Goal: Task Accomplishment & Management: Use online tool/utility

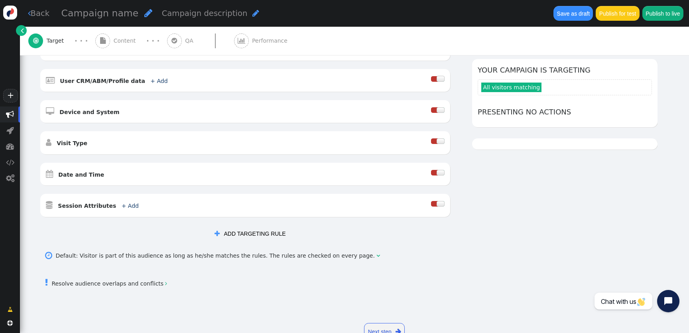
scroll to position [165, 0]
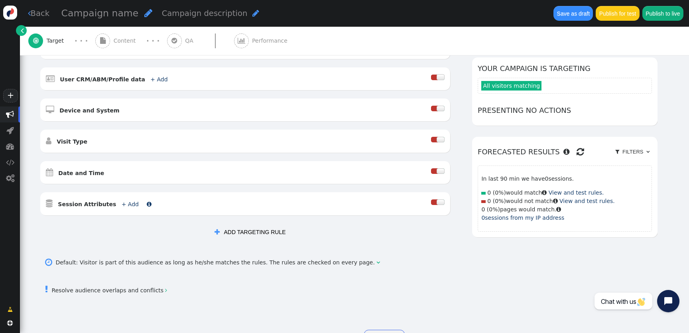
click at [122, 206] on link "+ Add" at bounding box center [130, 204] width 17 height 6
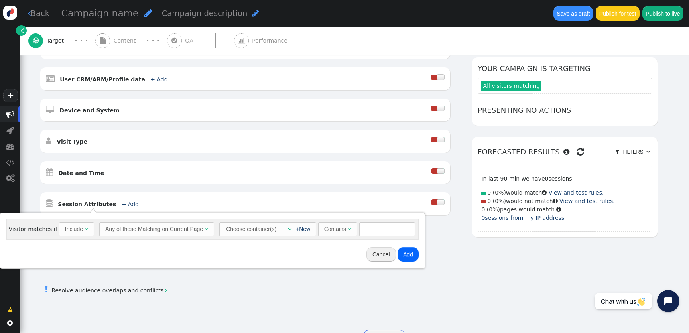
click at [177, 228] on div "Any of these Matching on Current Page" at bounding box center [154, 229] width 98 height 8
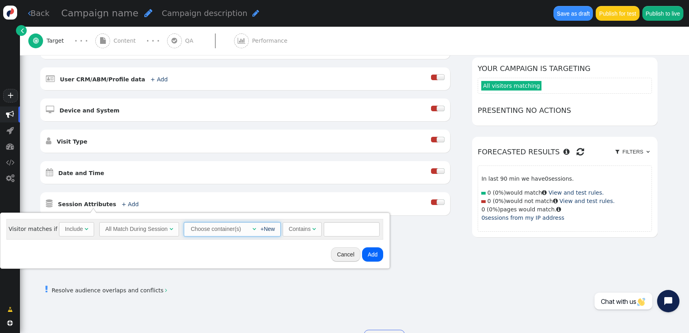
click at [248, 229] on div "" at bounding box center [252, 229] width 8 height 8
click at [213, 257] on td "Container 1" at bounding box center [209, 261] width 33 height 11
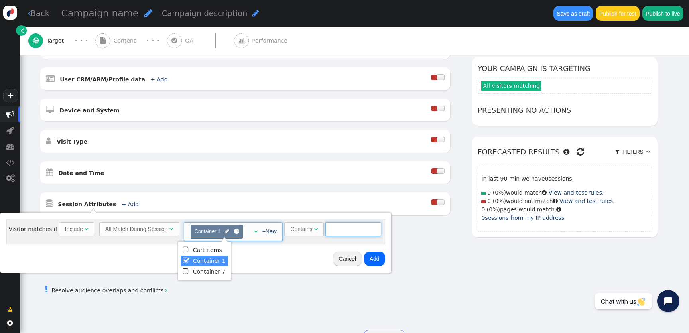
click at [350, 234] on input "text" at bounding box center [354, 229] width 56 height 14
type input "jjj"
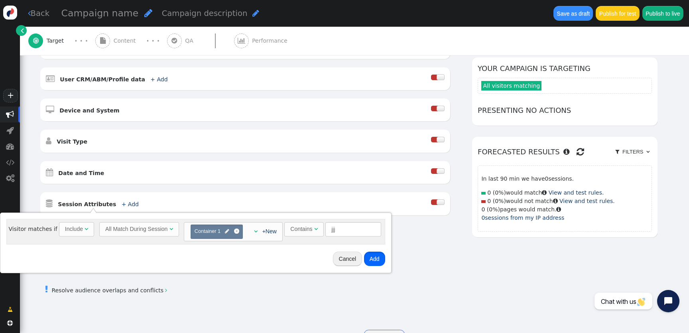
click at [373, 263] on button "Add" at bounding box center [374, 259] width 21 height 14
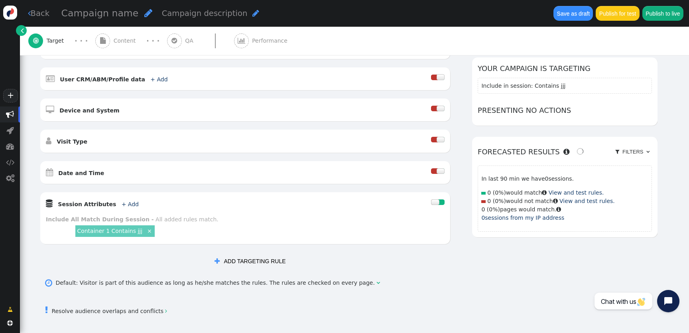
click at [118, 233] on link "Container 1 Contains jjj" at bounding box center [109, 231] width 65 height 6
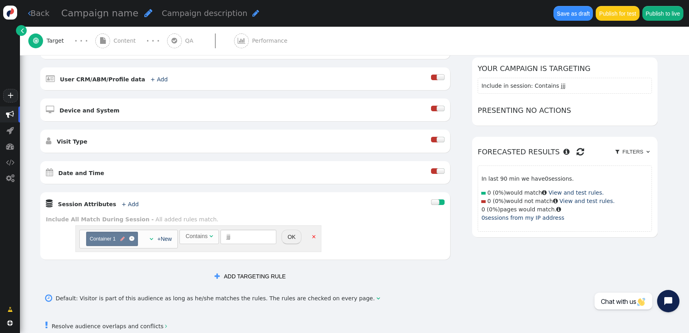
click at [122, 239] on span "" at bounding box center [122, 239] width 4 height 8
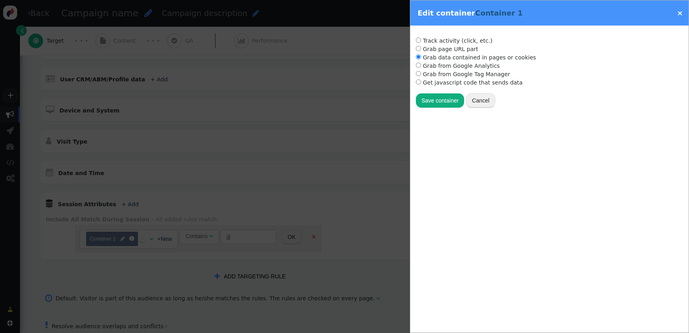
radio input "true"
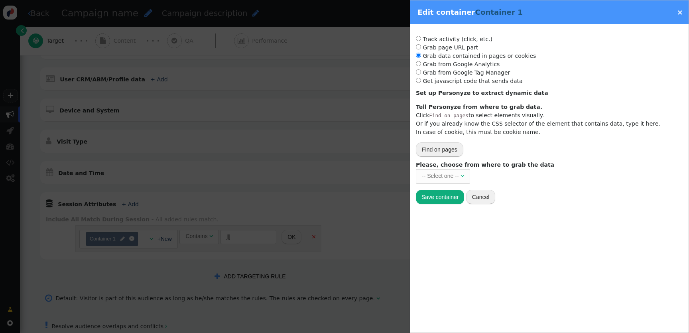
click at [247, 185] on div at bounding box center [344, 166] width 689 height 333
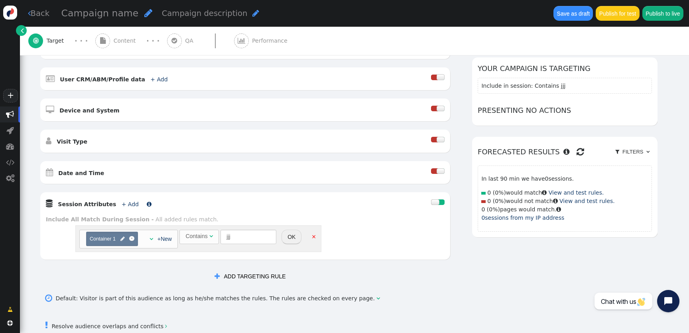
click at [125, 207] on link "+ Add" at bounding box center [130, 204] width 17 height 6
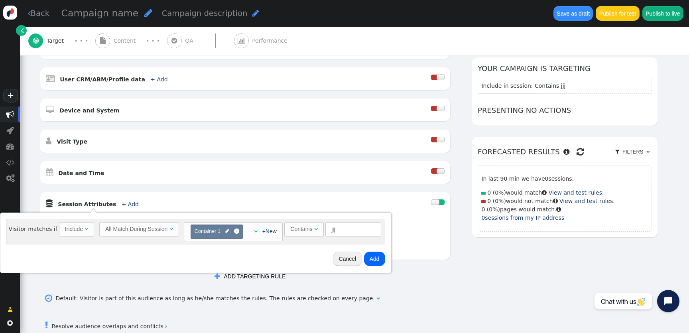
click at [266, 234] on link "+New" at bounding box center [269, 231] width 14 height 6
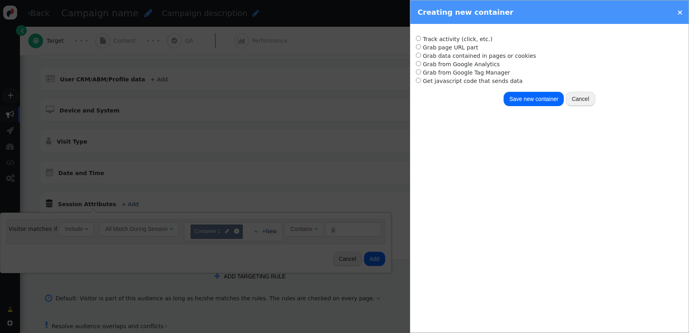
click at [286, 200] on div at bounding box center [344, 166] width 689 height 333
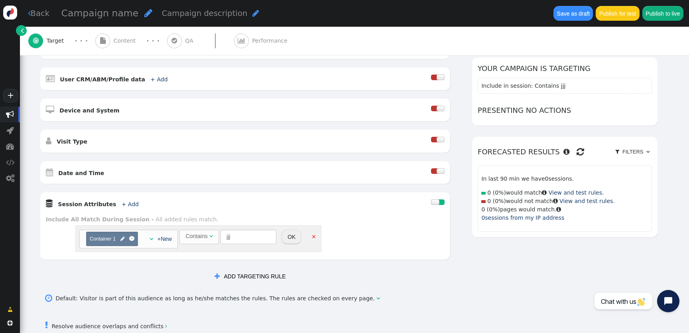
click at [282, 197] on div " Session Attributes + Add  Include Any of these Matching on Current Page - If…" at bounding box center [245, 225] width 410 height 67
click at [239, 278] on button " ADD TARGETING RULE" at bounding box center [250, 276] width 82 height 14
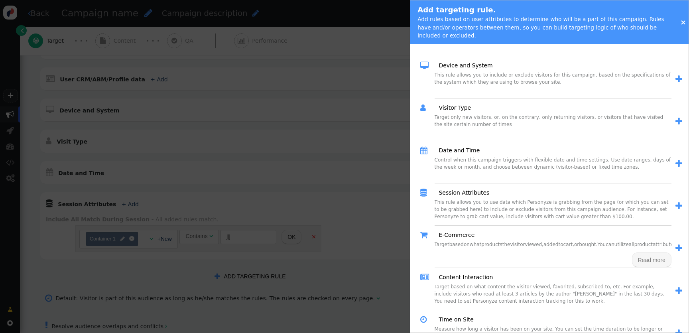
scroll to position [180, 0]
click at [478, 189] on link "Session Attributes" at bounding box center [461, 193] width 56 height 8
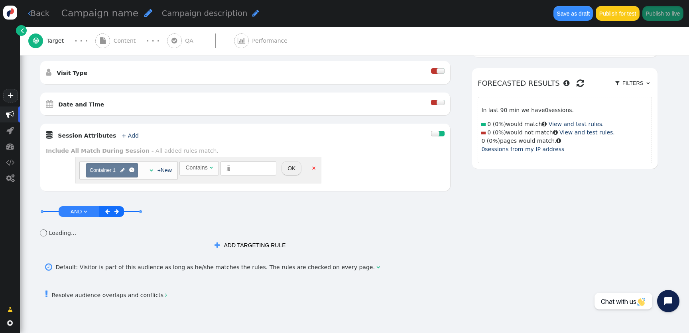
scroll to position [270, 0]
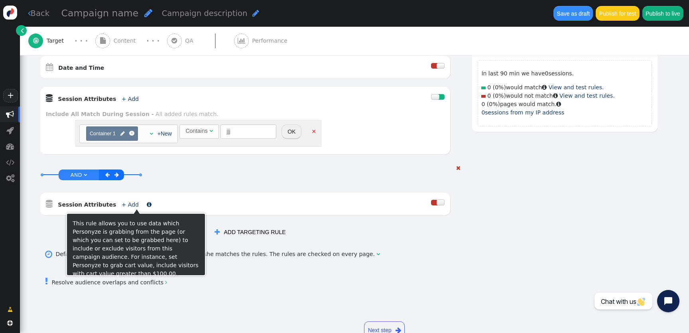
click at [122, 205] on link "+ Add" at bounding box center [130, 204] width 17 height 6
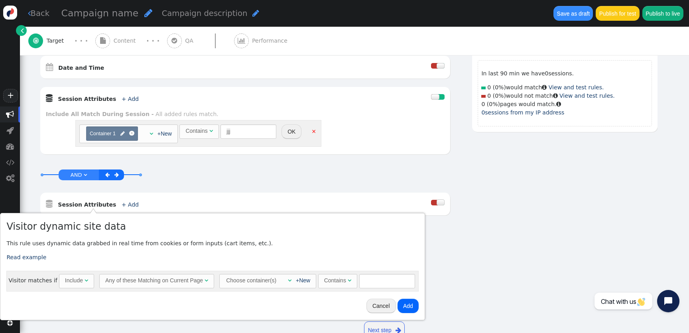
click at [168, 283] on div "Any of these Matching on Current Page" at bounding box center [154, 280] width 98 height 8
click at [280, 281] on div "" at bounding box center [284, 280] width 8 height 8
click at [239, 300] on td "Cart items" at bounding box center [241, 301] width 33 height 11
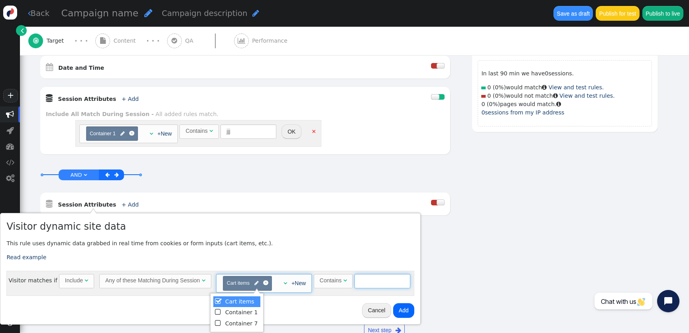
click at [383, 283] on input "text" at bounding box center [383, 281] width 56 height 14
click at [378, 276] on input "text" at bounding box center [383, 281] width 56 height 14
type input "fdfdfd"
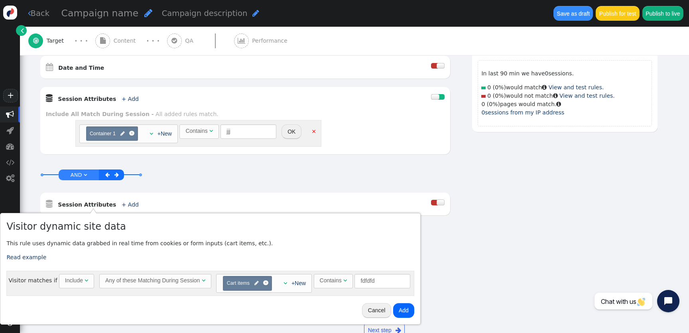
click at [399, 310] on button "Add" at bounding box center [403, 310] width 21 height 14
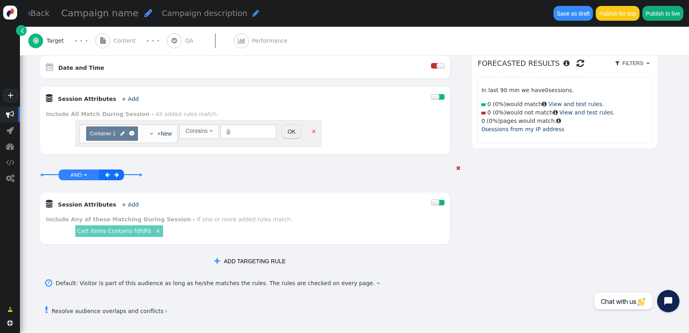
click at [117, 233] on link "Cart items Contains fdfdfd" at bounding box center [114, 231] width 74 height 6
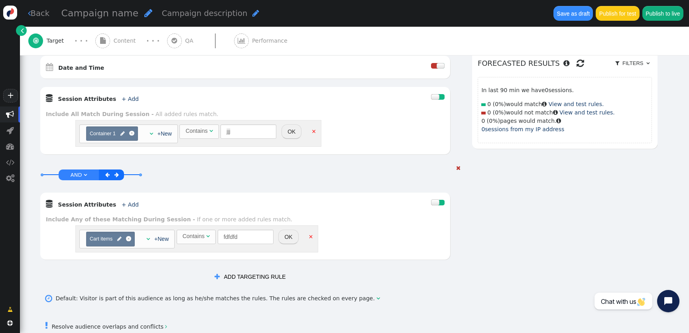
click at [282, 235] on button "OK" at bounding box center [288, 237] width 20 height 14
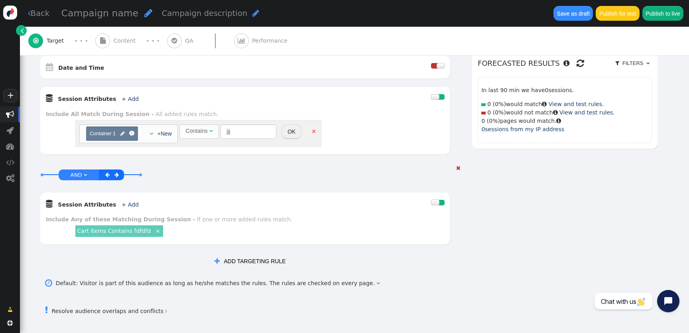
click at [132, 233] on link "Cart items Contains fdfdfd" at bounding box center [114, 231] width 74 height 6
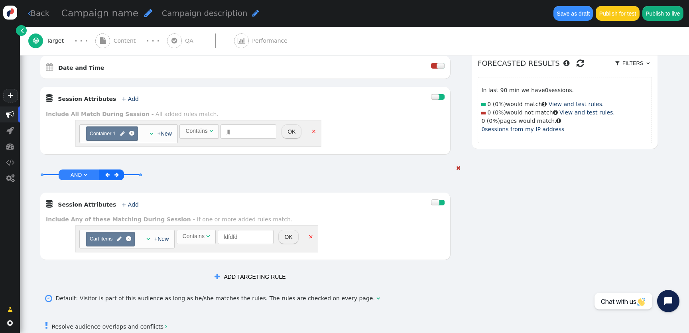
click at [202, 241] on div "Contains" at bounding box center [194, 236] width 22 height 8
click at [217, 241] on span "Exactly matches " at bounding box center [206, 237] width 58 height 14
click at [283, 237] on button "OK" at bounding box center [288, 237] width 20 height 14
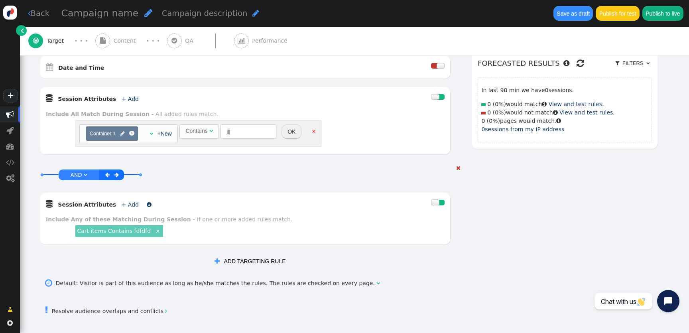
click at [124, 203] on link "+ Add" at bounding box center [130, 204] width 17 height 6
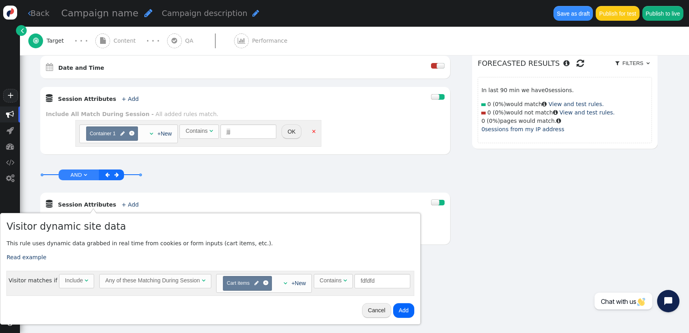
click at [113, 282] on div "Any of these Matching During Session" at bounding box center [152, 280] width 95 height 8
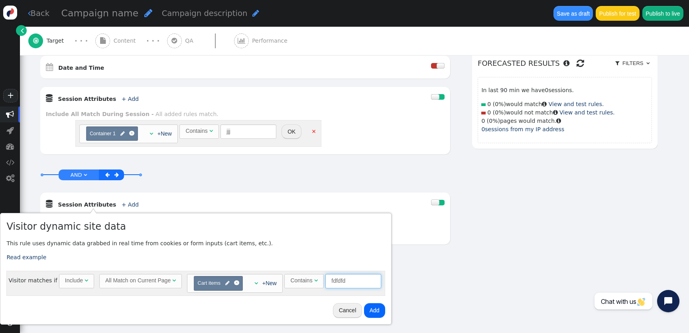
click at [350, 279] on input "fdfdfd" at bounding box center [354, 281] width 56 height 14
type input "kjkjkj"
click at [377, 313] on button "Add" at bounding box center [374, 310] width 21 height 14
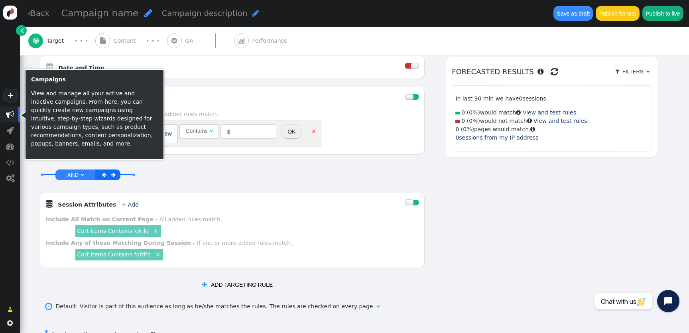
click at [10, 114] on span "" at bounding box center [10, 115] width 8 height 8
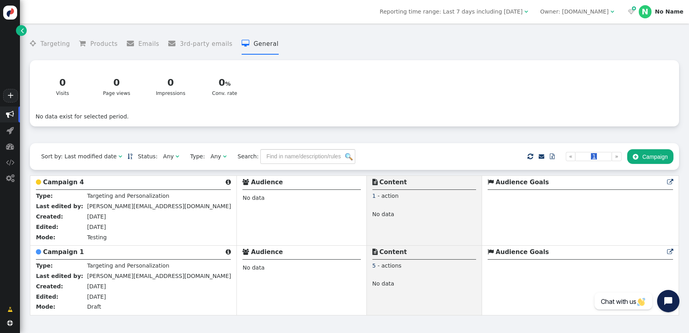
click at [412, 140] on div " Targeting  Products  Emails  3rd-party emails  General ? Visits  0 Visit…" at bounding box center [354, 85] width 649 height 115
click at [583, 15] on div "Owner: test.demo.com" at bounding box center [575, 12] width 69 height 8
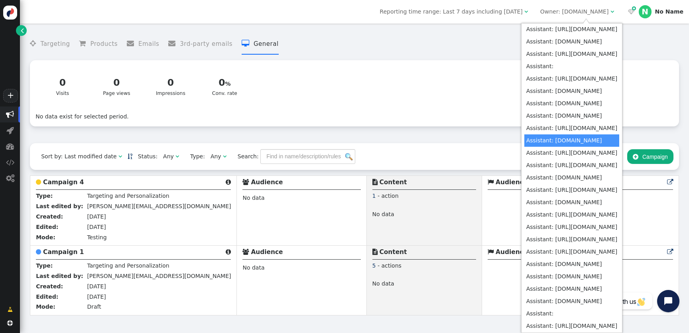
scroll to position [379, 0]
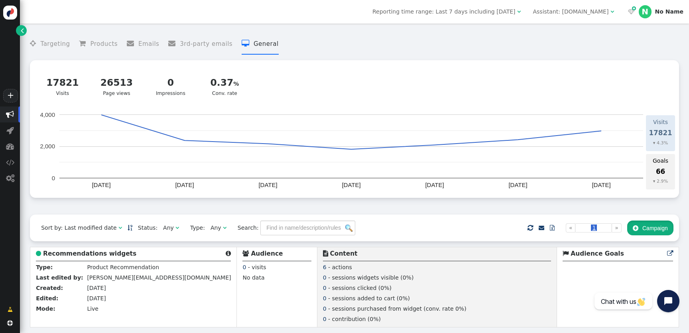
click at [652, 232] on button " Campaign" at bounding box center [651, 228] width 46 height 14
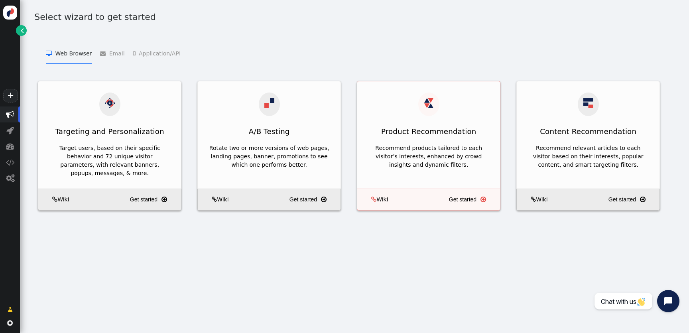
click at [446, 141] on div "Recommend products tailored to each visitor’s interests, enhanced by crowd insi…" at bounding box center [428, 160] width 143 height 39
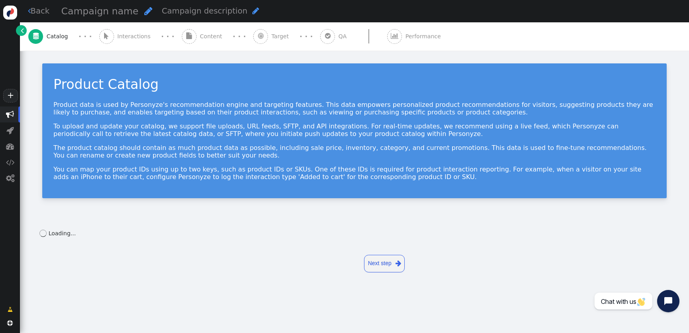
click at [201, 38] on span "Content" at bounding box center [213, 36] width 26 height 8
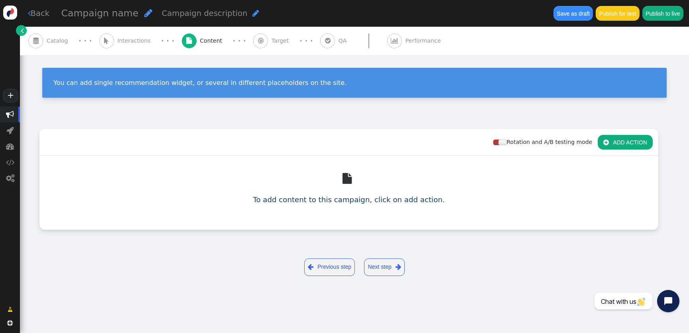
click at [623, 142] on button " ADD ACTION" at bounding box center [625, 142] width 55 height 14
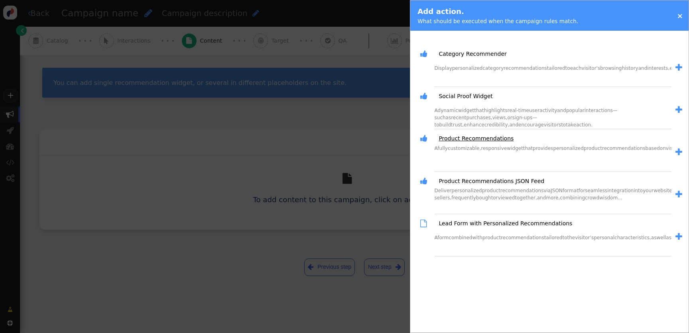
click at [467, 137] on link "Product Recommendations" at bounding box center [473, 138] width 81 height 8
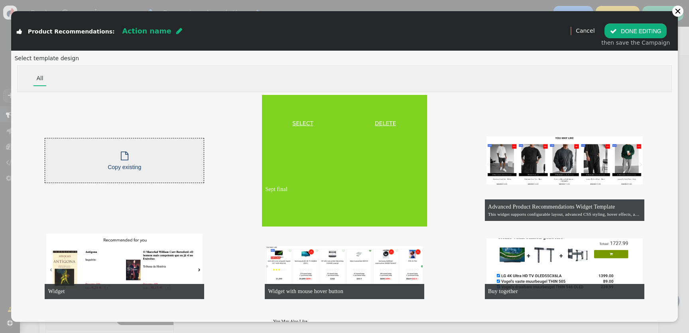
click at [305, 122] on link "SELECT" at bounding box center [303, 123] width 79 height 8
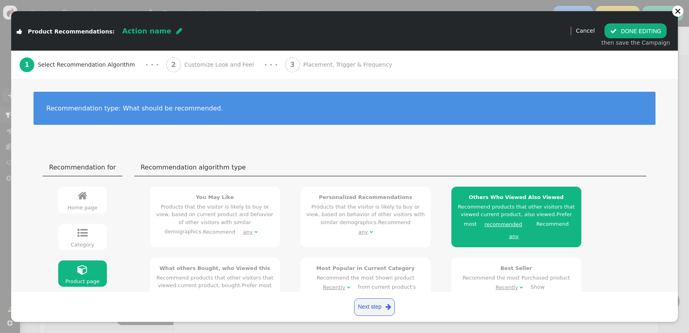
click at [91, 199] on link " Home page" at bounding box center [82, 200] width 49 height 26
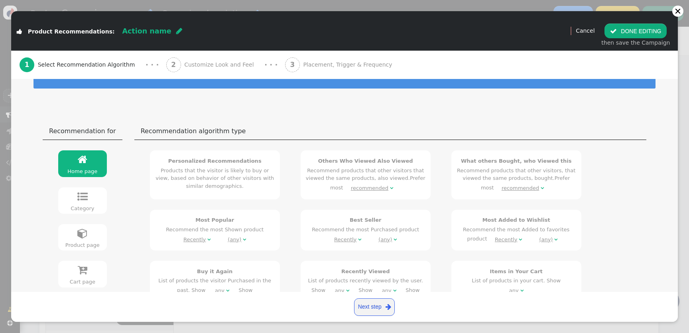
scroll to position [53, 0]
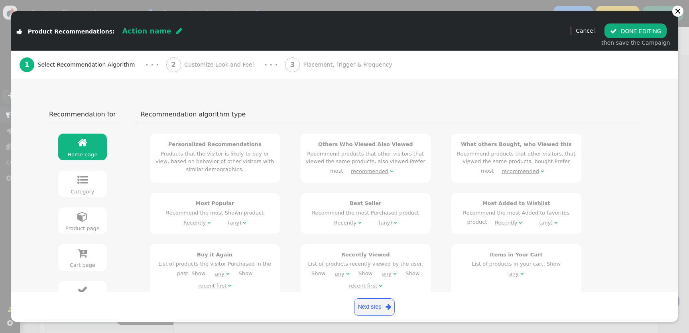
click at [250, 152] on div "Personalized Recommendations Products that the visitor is likely to buy or view…" at bounding box center [215, 156] width 120 height 33
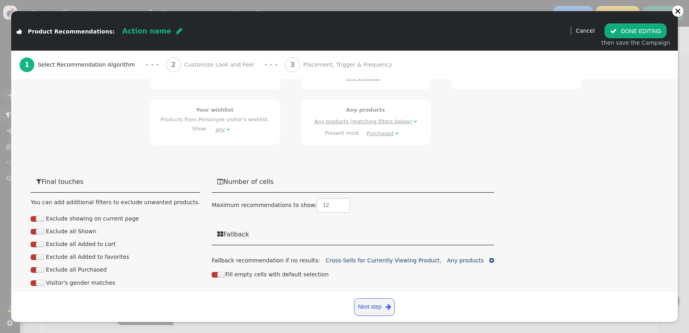
scroll to position [499, 0]
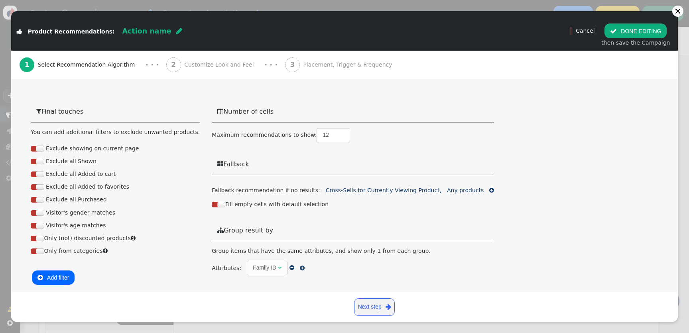
click at [253, 271] on div "Family ID" at bounding box center [265, 268] width 24 height 8
click at [390, 206] on div "Fill empty cells with default selection" at bounding box center [353, 202] width 282 height 14
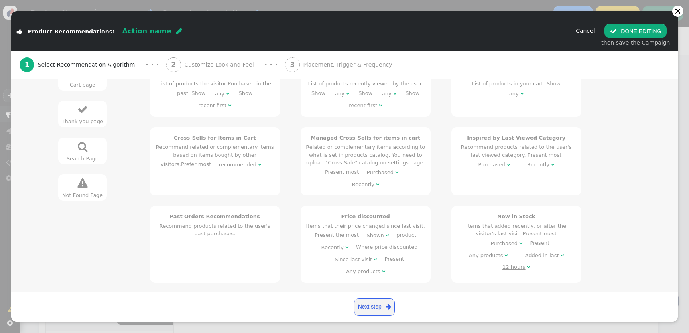
scroll to position [154, 0]
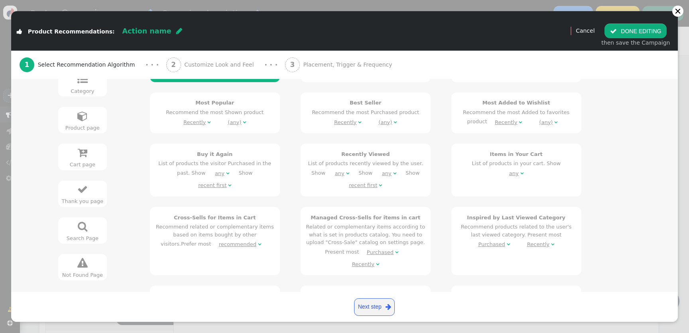
click at [231, 69] on div "2 Customize Look and Feel" at bounding box center [211, 65] width 91 height 28
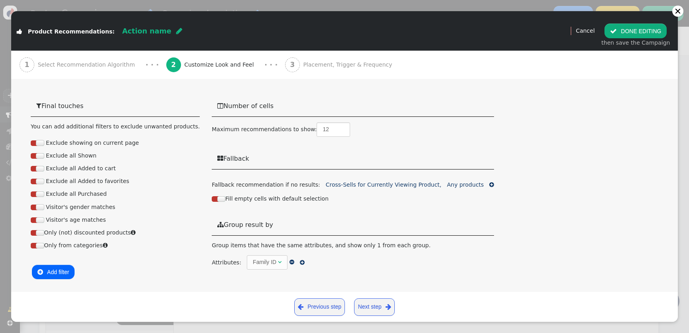
click at [345, 69] on span "Placement, Trigger & Frequency" at bounding box center [349, 65] width 93 height 8
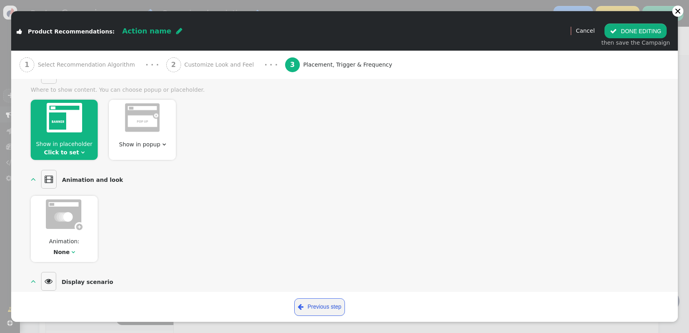
scroll to position [63, 0]
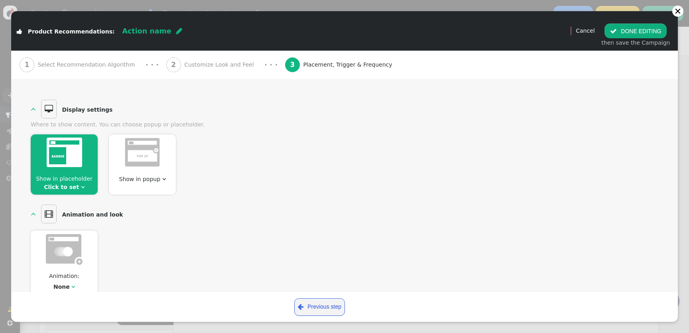
click at [143, 148] on img at bounding box center [142, 153] width 36 height 30
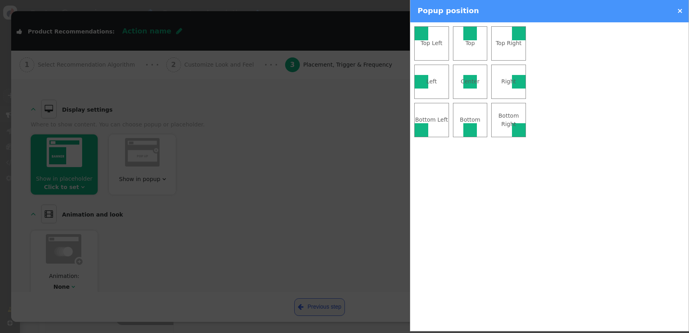
click at [463, 128] on td "Bottom" at bounding box center [470, 120] width 35 height 34
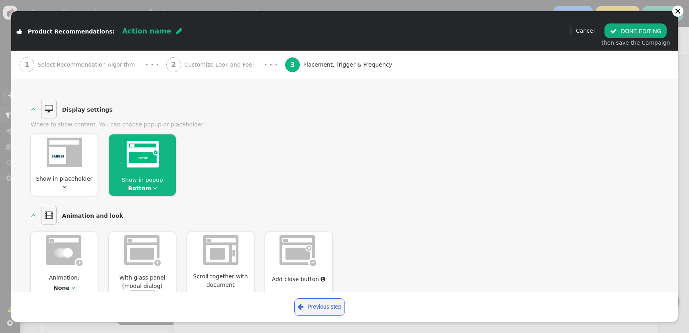
click at [630, 25] on button " DONE EDITING" at bounding box center [636, 31] width 62 height 14
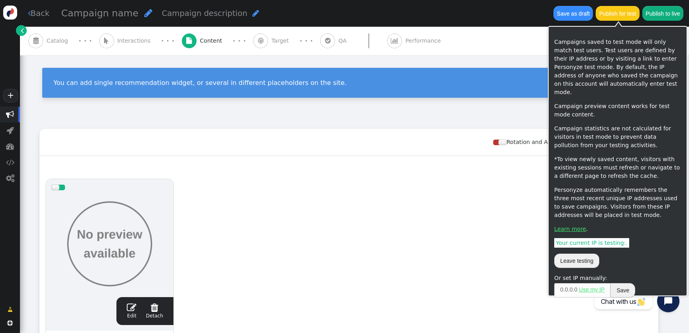
click at [616, 17] on button "Publish for test" at bounding box center [617, 13] width 43 height 14
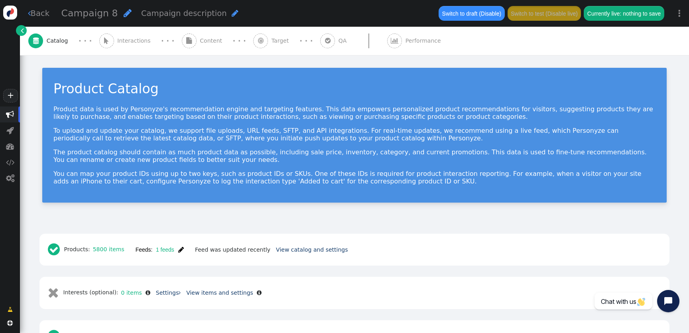
click at [125, 47] on div " Interactions" at bounding box center [126, 41] width 55 height 28
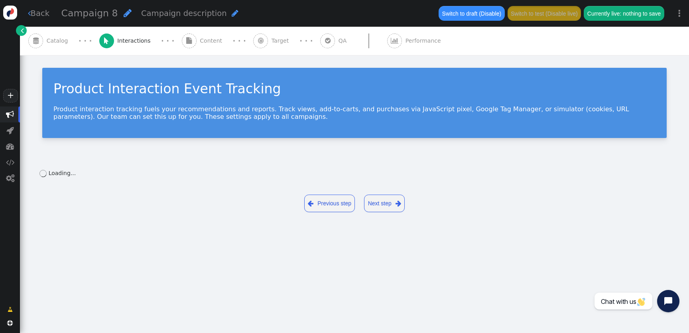
click at [320, 42] on span "" at bounding box center [327, 41] width 15 height 15
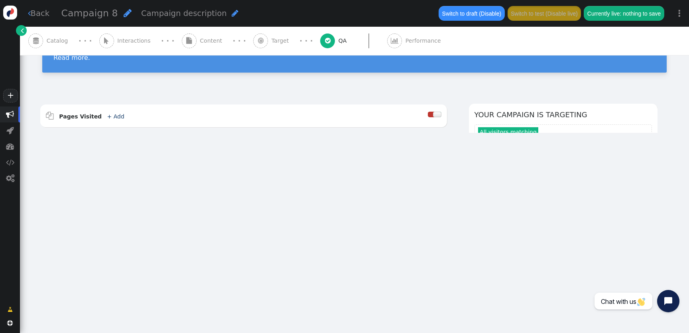
type input "[URL][DOMAIN_NAME]"
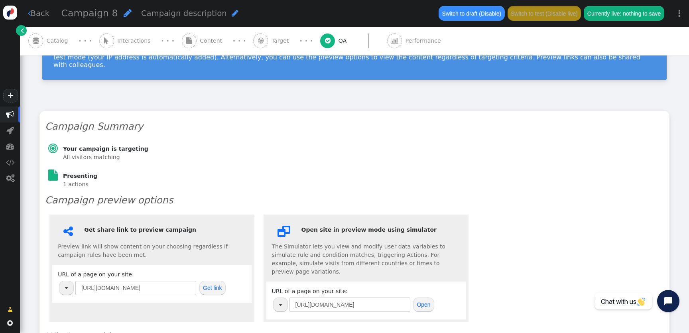
scroll to position [131, 0]
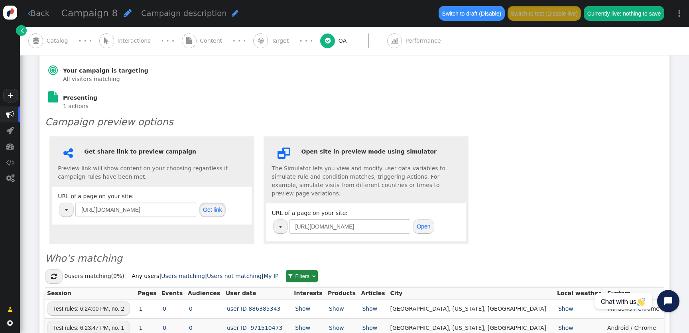
click at [213, 206] on button "Get link" at bounding box center [212, 210] width 26 height 14
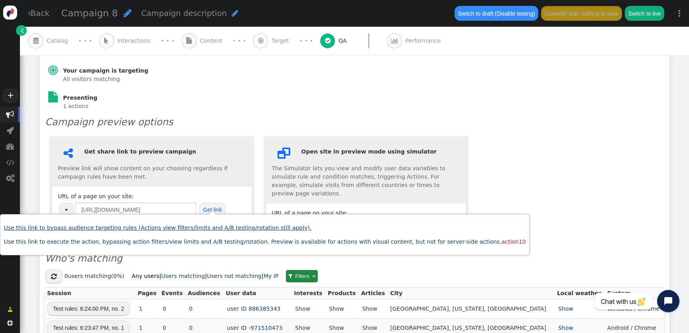
click at [200, 230] on link "Use this link to bypass audience targeting rules (Actions view filters/limits a…" at bounding box center [158, 228] width 308 height 6
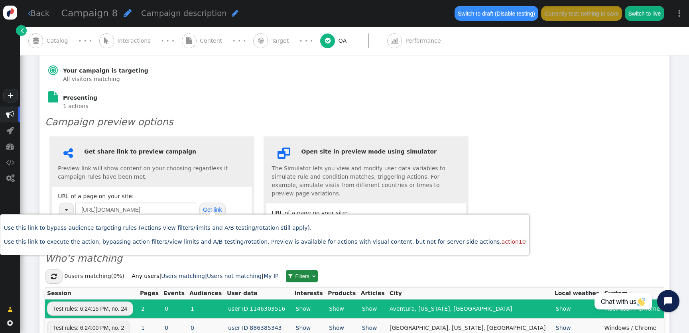
click at [209, 41] on span "Content" at bounding box center [213, 41] width 26 height 8
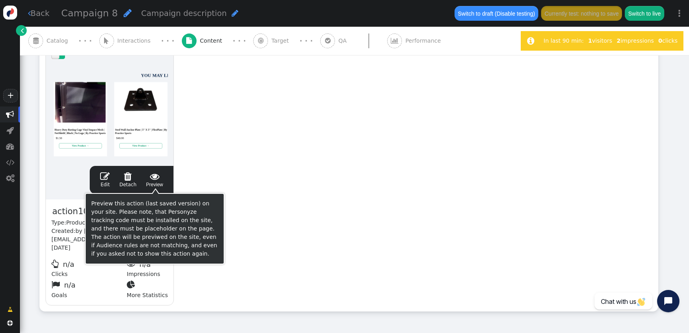
click at [117, 131] on div at bounding box center [109, 113] width 116 height 96
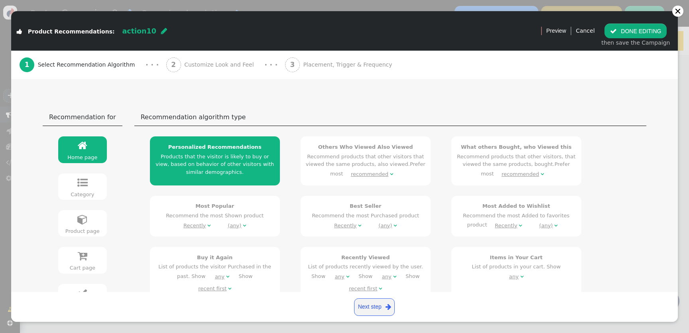
scroll to position [46, 0]
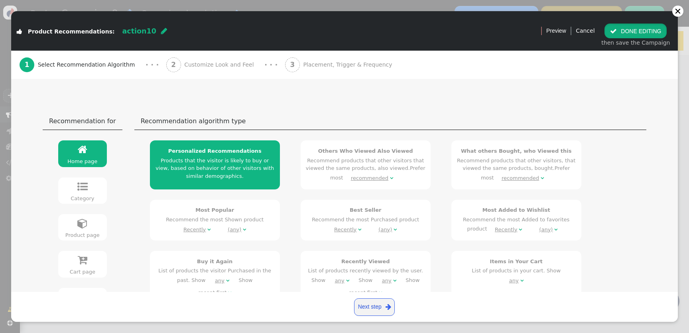
click at [654, 26] on button " DONE EDITING" at bounding box center [636, 31] width 62 height 14
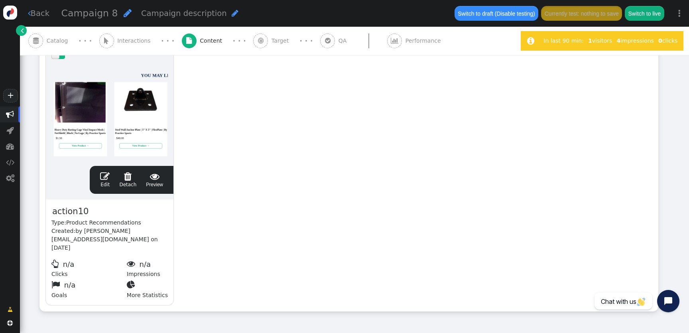
click at [8, 115] on span "" at bounding box center [10, 115] width 8 height 8
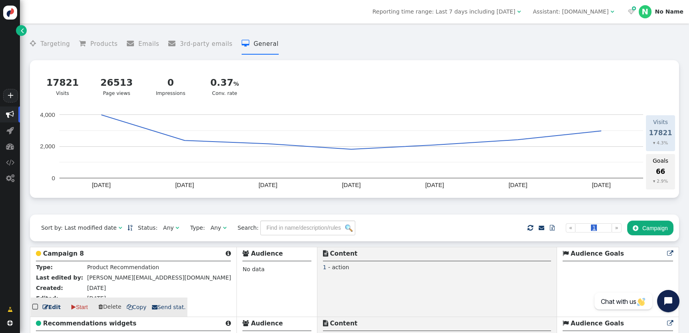
click at [111, 310] on span " Delete" at bounding box center [110, 307] width 23 height 6
